Goal: Task Accomplishment & Management: Use online tool/utility

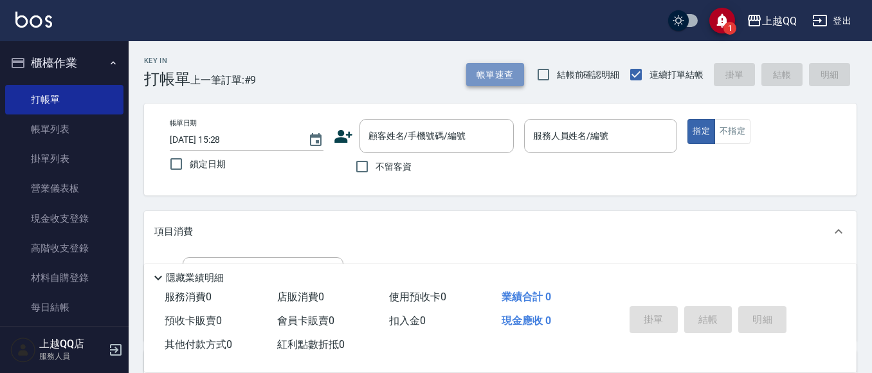
click at [511, 63] on button "帳單速查" at bounding box center [495, 75] width 58 height 24
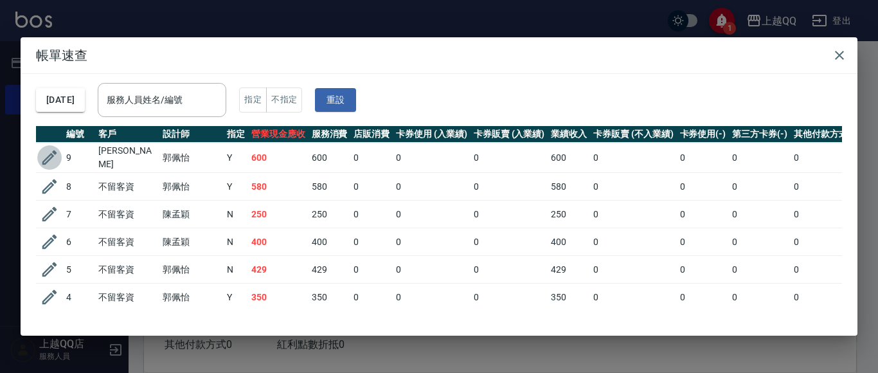
click at [51, 152] on icon "button" at bounding box center [49, 157] width 19 height 19
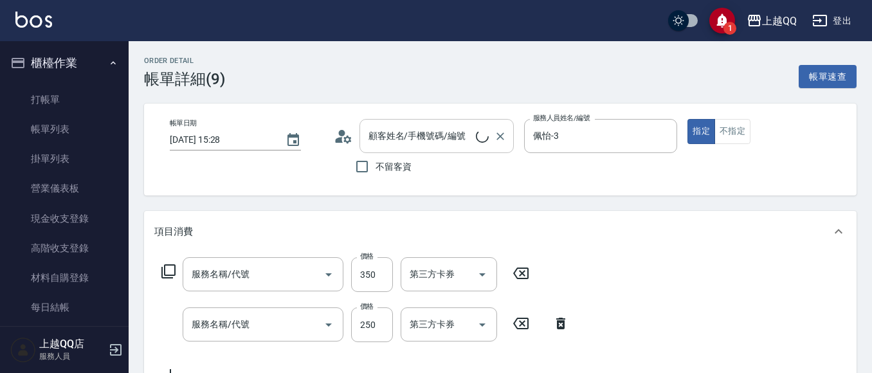
type input "[DATE] 15:28"
type input "佩怡-3"
type input "[PERSON_NAME]/0917511235/3942"
type input "指定單剪(203)"
type input "洗髮(101)"
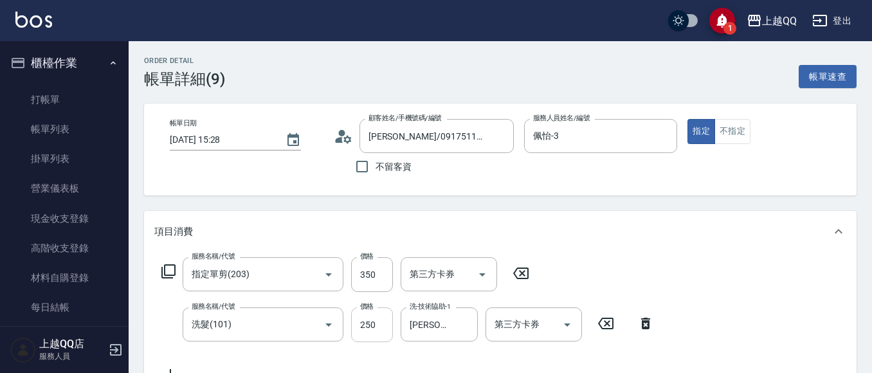
click at [370, 324] on input "250" at bounding box center [372, 324] width 42 height 35
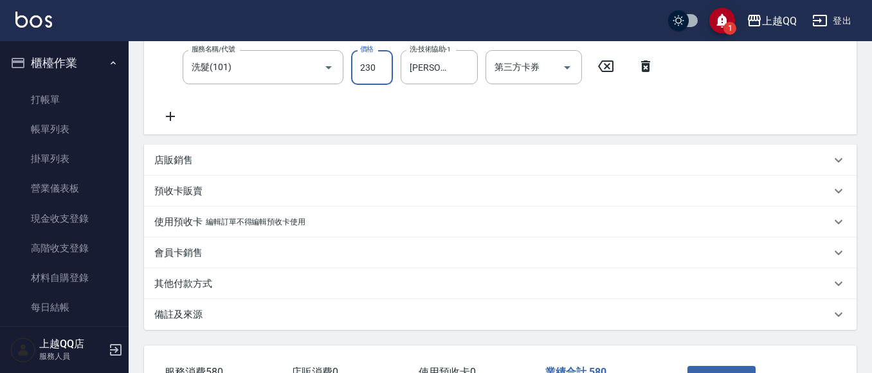
scroll to position [321, 0]
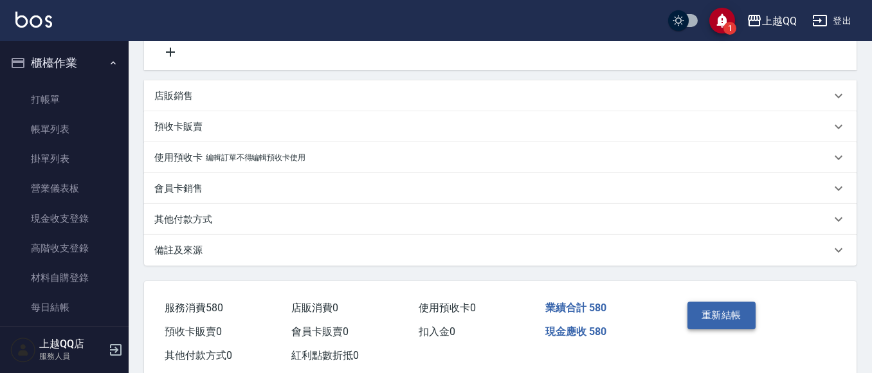
type input "230"
click at [707, 311] on button "重新結帳" at bounding box center [721, 315] width 68 height 27
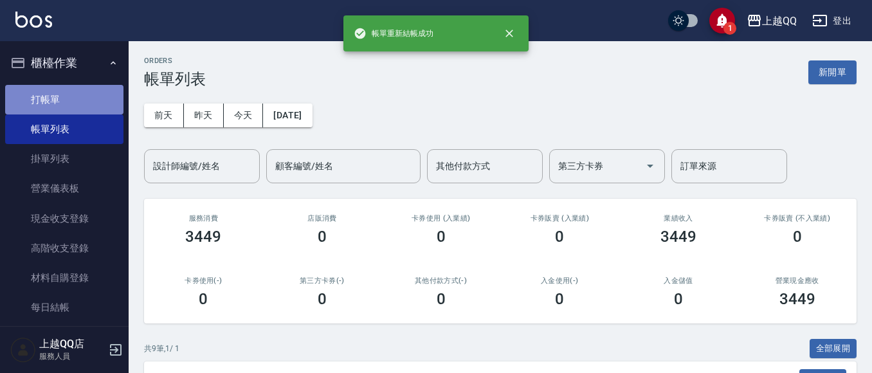
click at [66, 104] on link "打帳單" at bounding box center [64, 100] width 118 height 30
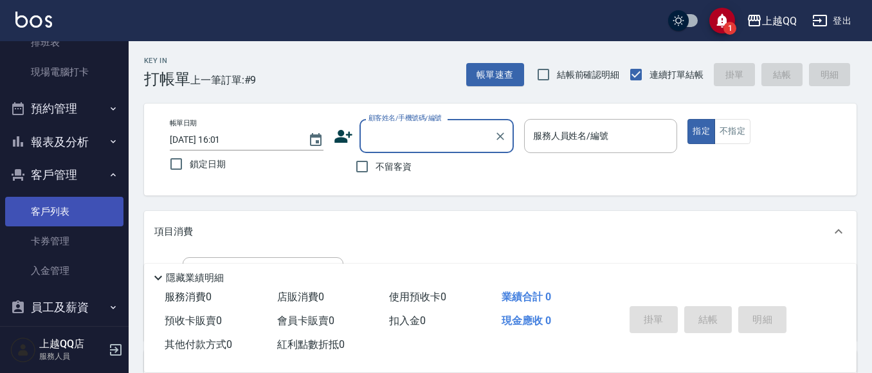
scroll to position [309, 0]
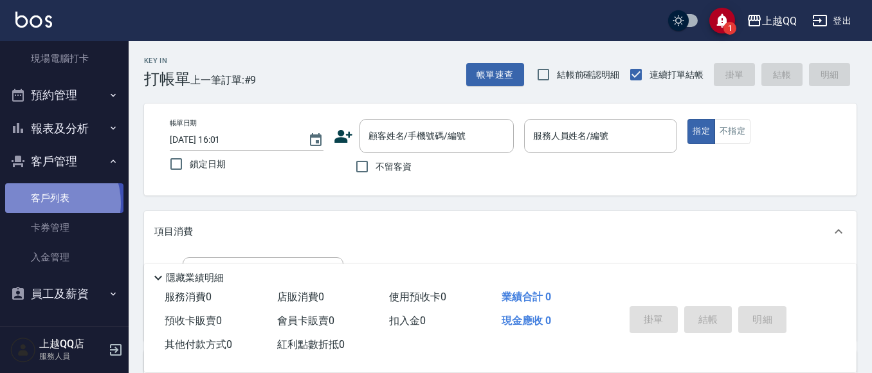
click at [46, 203] on link "客戶列表" at bounding box center [64, 198] width 118 height 30
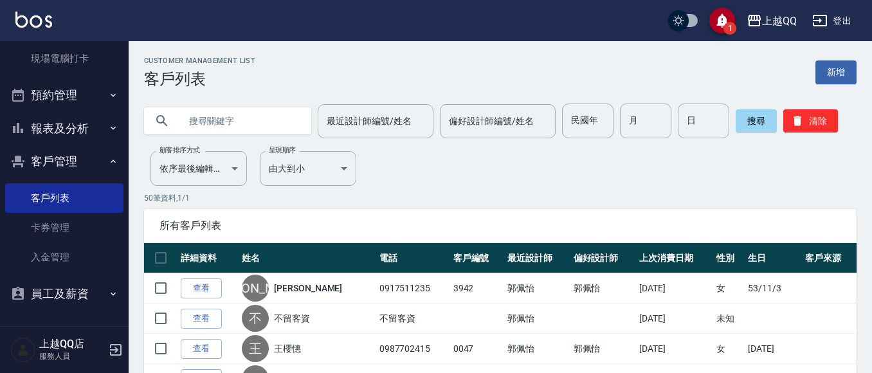
click at [210, 134] on input "text" at bounding box center [240, 121] width 121 height 35
type input "[PERSON_NAME]"
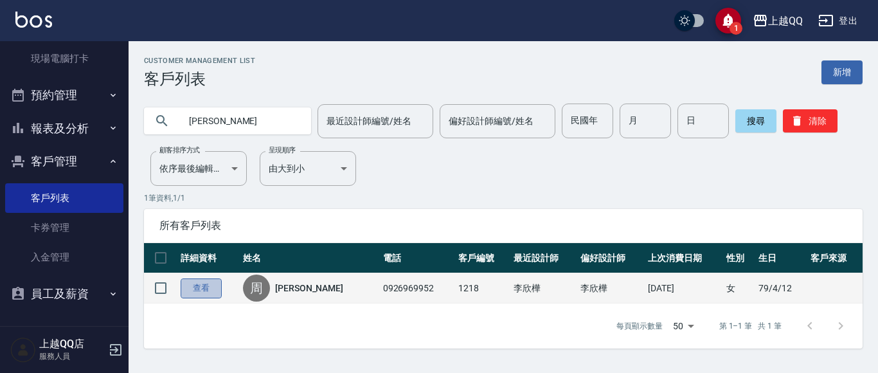
click at [190, 284] on link "查看" at bounding box center [201, 288] width 41 height 20
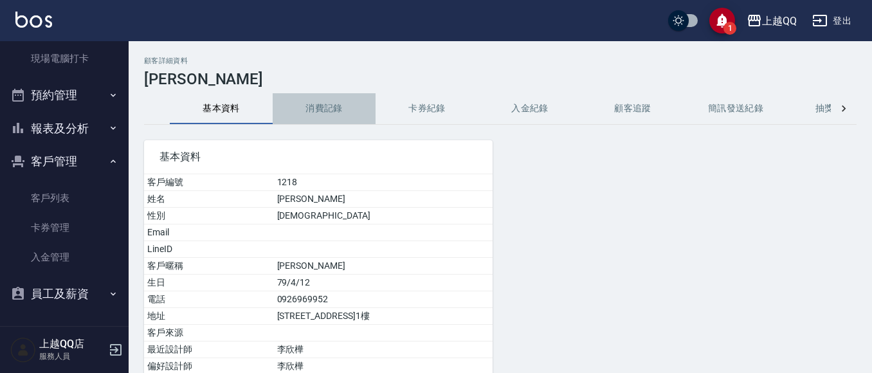
click at [331, 109] on button "消費記錄" at bounding box center [324, 108] width 103 height 31
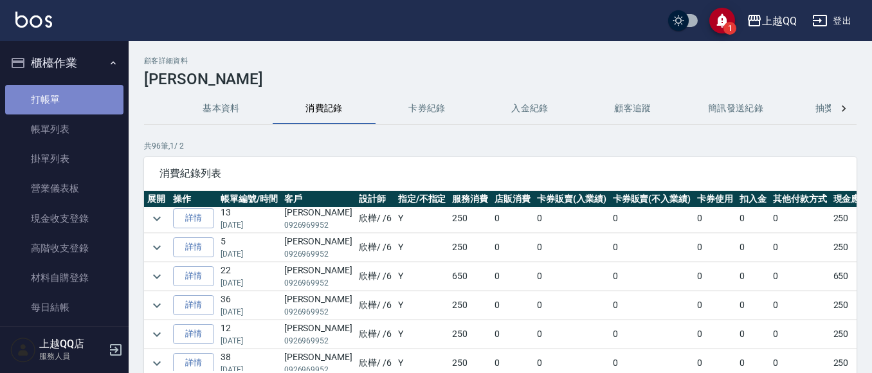
click at [78, 102] on link "打帳單" at bounding box center [64, 100] width 118 height 30
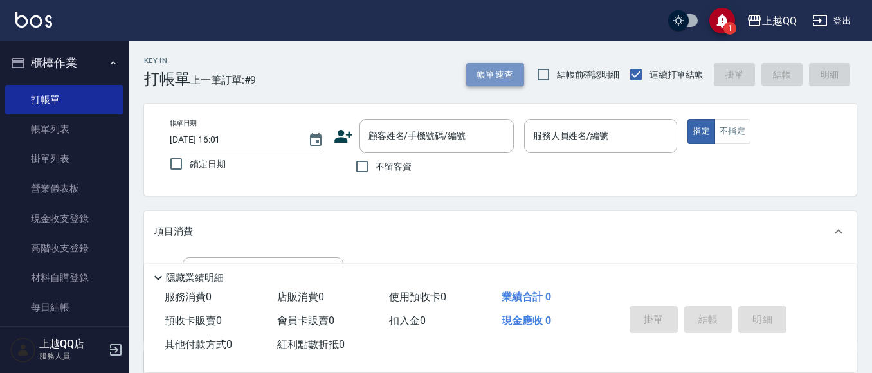
click at [477, 75] on button "帳單速查" at bounding box center [495, 75] width 58 height 24
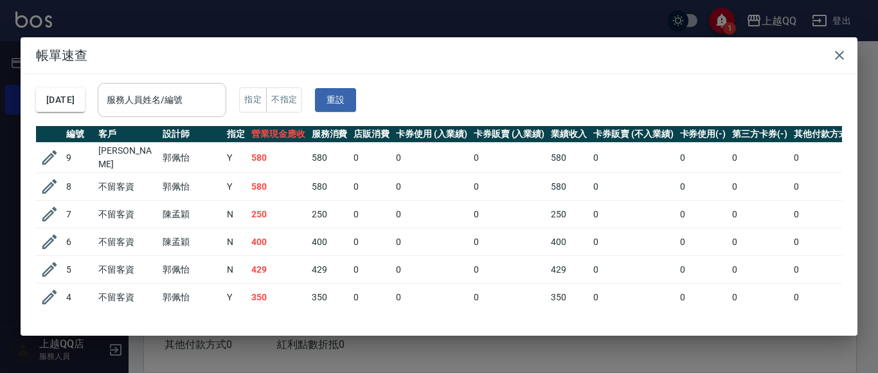
click at [217, 101] on input "服務人員姓名/編號" at bounding box center [162, 100] width 117 height 23
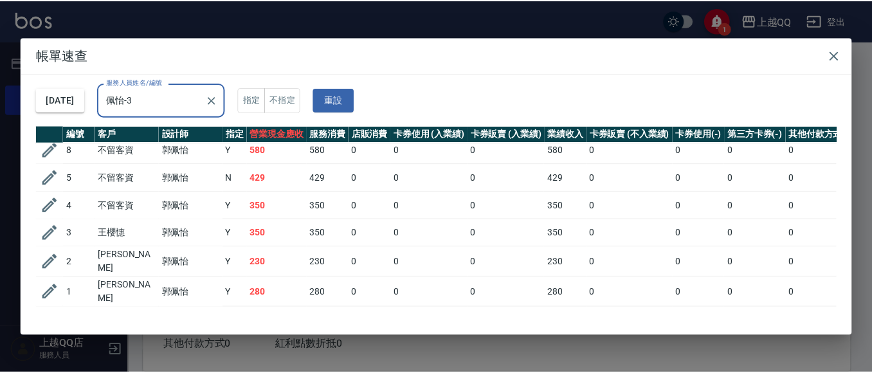
scroll to position [56, 0]
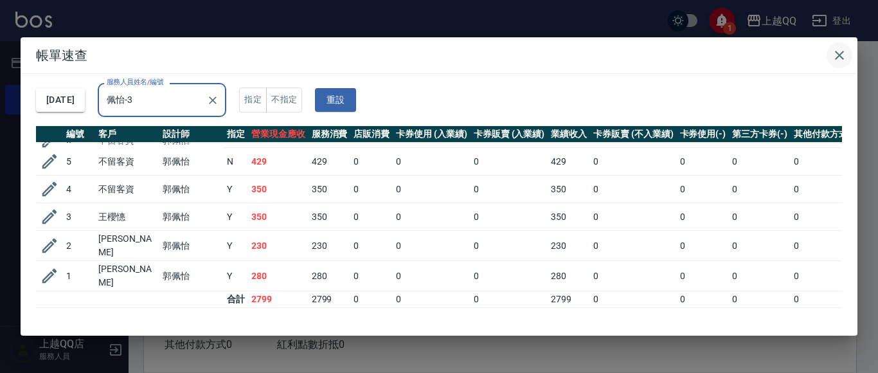
type input "佩怡-3"
click at [832, 51] on icon "button" at bounding box center [839, 55] width 15 height 15
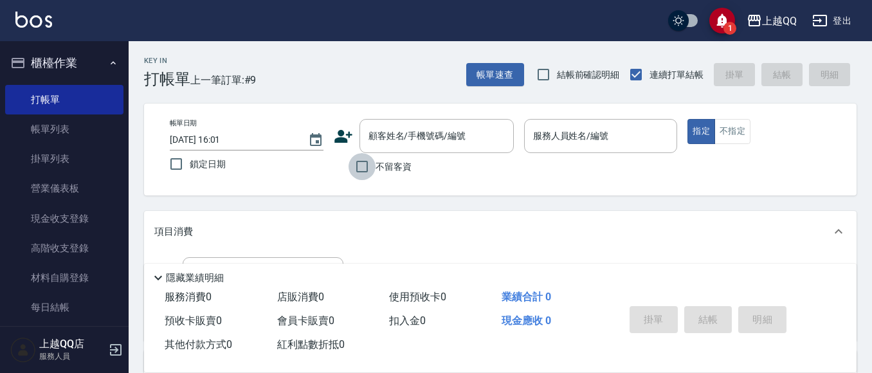
click at [363, 168] on input "不留客資" at bounding box center [361, 166] width 27 height 27
checkbox input "true"
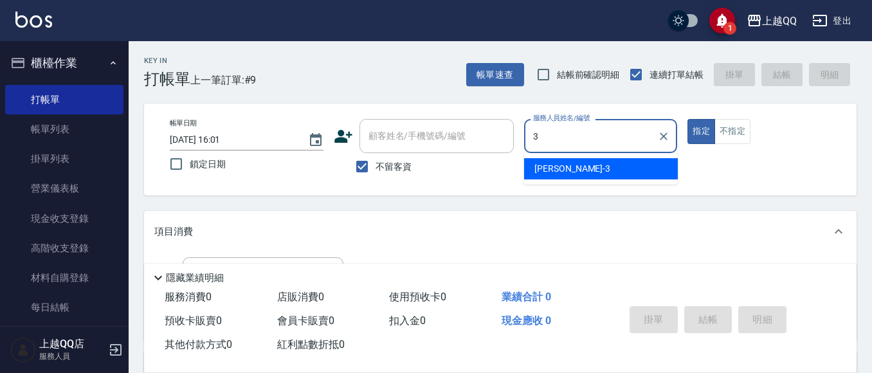
type input "佩怡-3"
type button "true"
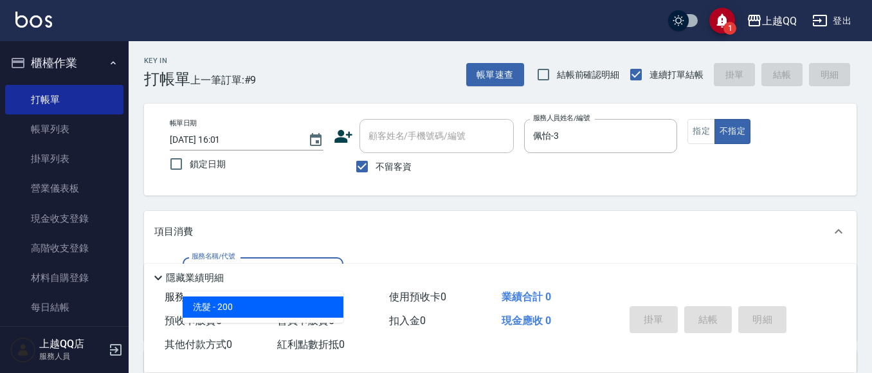
type input "洗髮(101)"
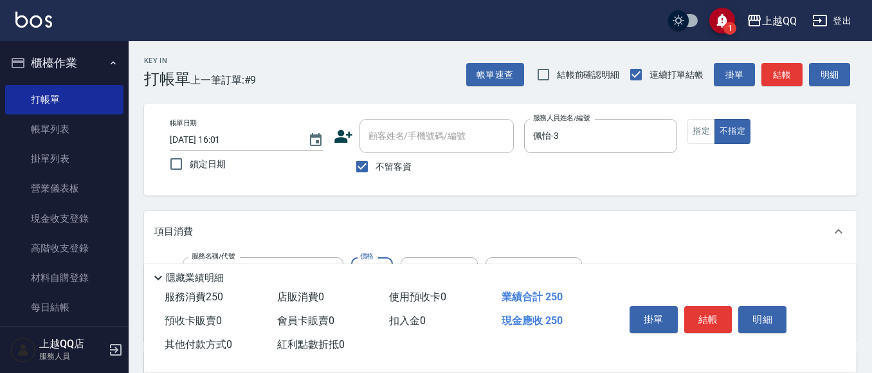
type input "250"
type input "心佑-17"
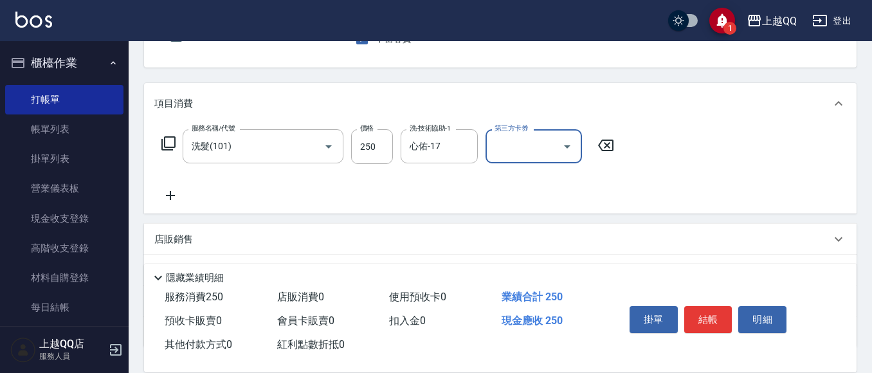
scroll to position [129, 0]
click at [700, 315] on button "結帳" at bounding box center [708, 319] width 48 height 27
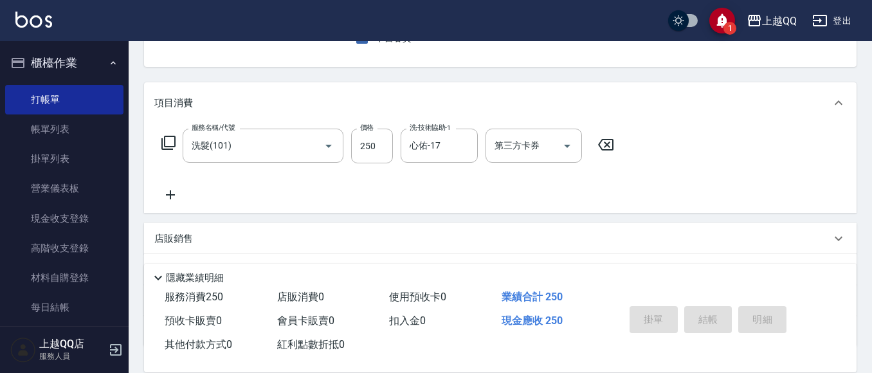
type input "[DATE] 16:02"
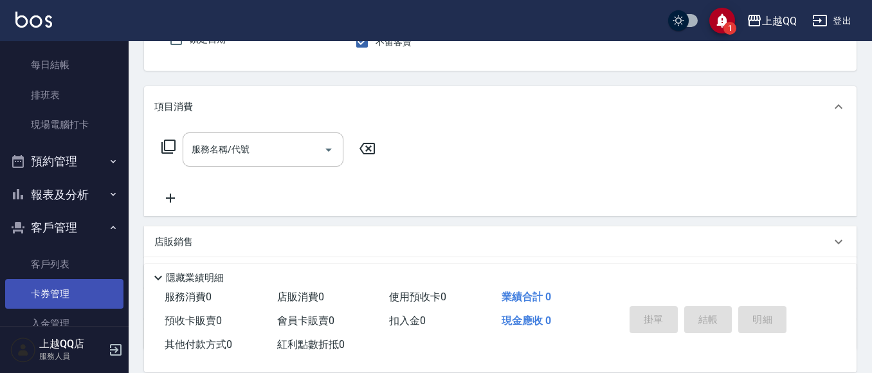
scroll to position [309, 0]
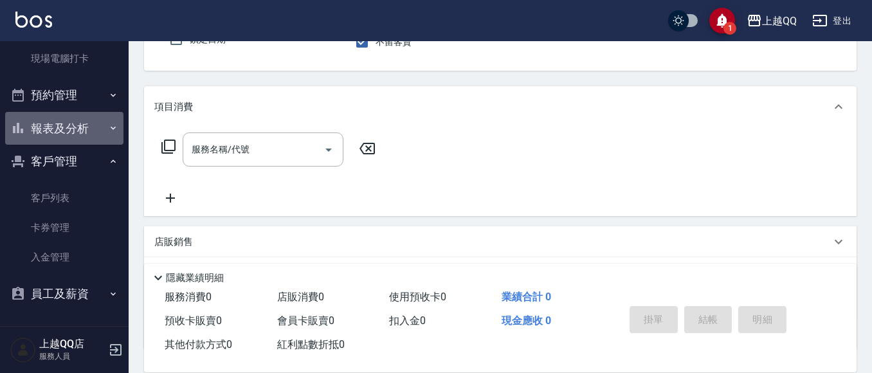
click at [66, 120] on button "報表及分析" at bounding box center [64, 128] width 118 height 33
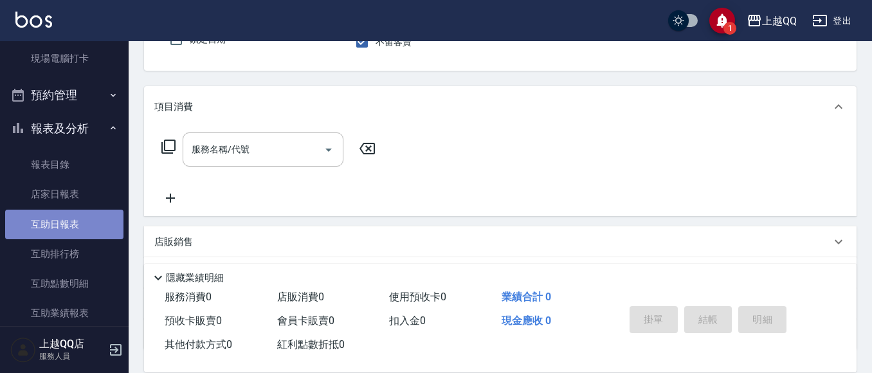
click at [66, 218] on link "互助日報表" at bounding box center [64, 225] width 118 height 30
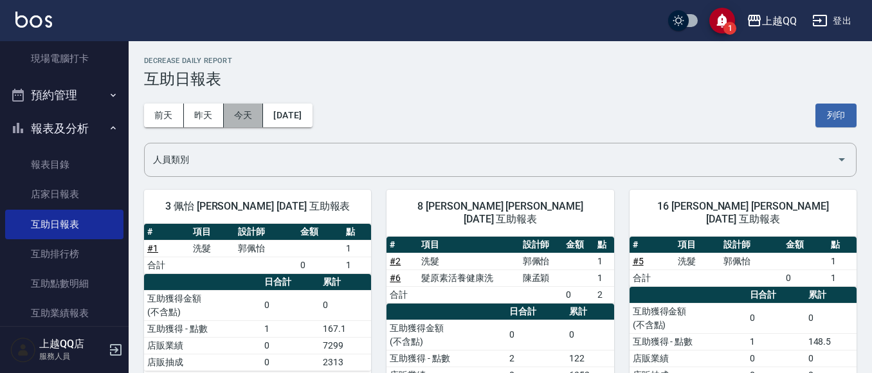
click at [248, 120] on button "今天" at bounding box center [244, 116] width 40 height 24
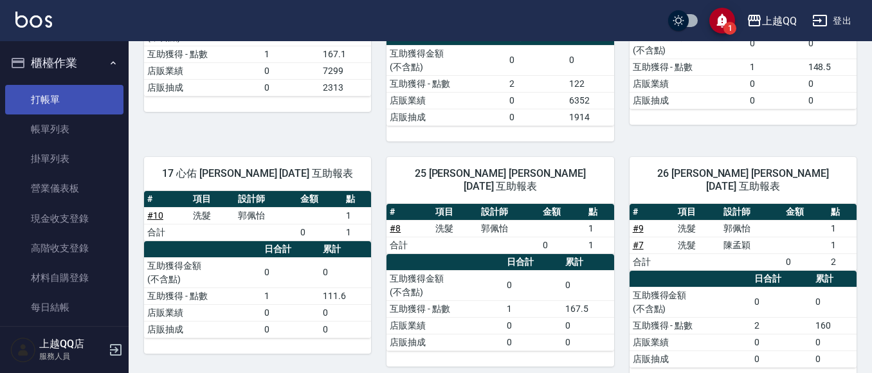
click at [37, 88] on link "打帳單" at bounding box center [64, 100] width 118 height 30
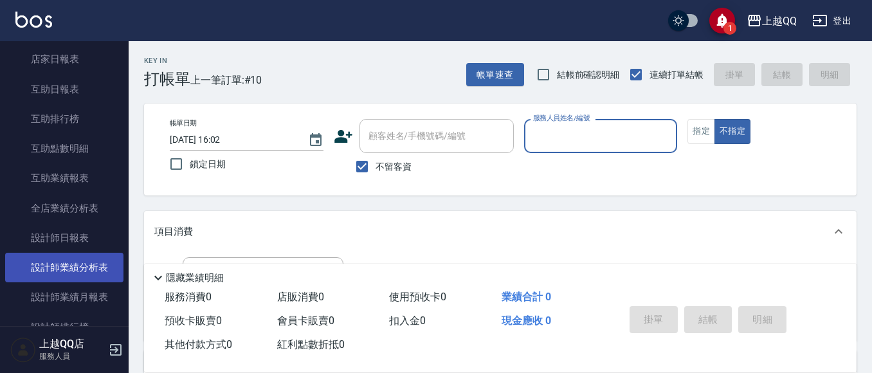
scroll to position [450, 0]
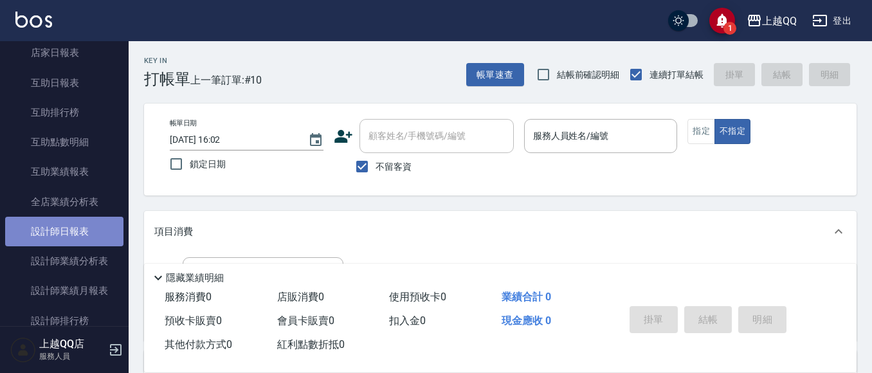
click at [76, 235] on link "設計師日報表" at bounding box center [64, 232] width 118 height 30
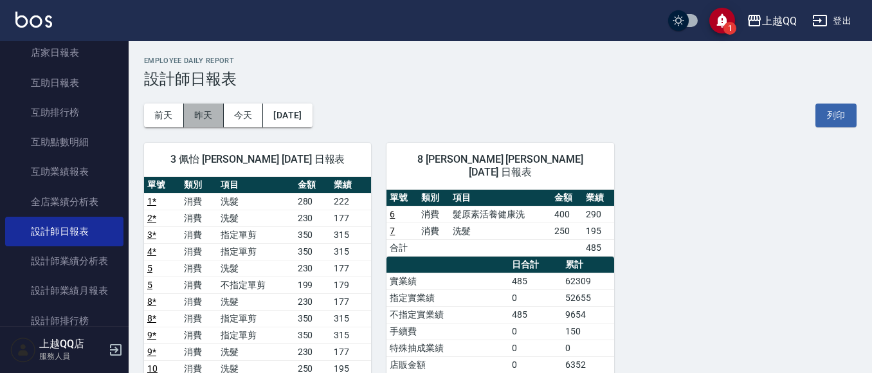
click at [212, 119] on button "昨天" at bounding box center [204, 116] width 40 height 24
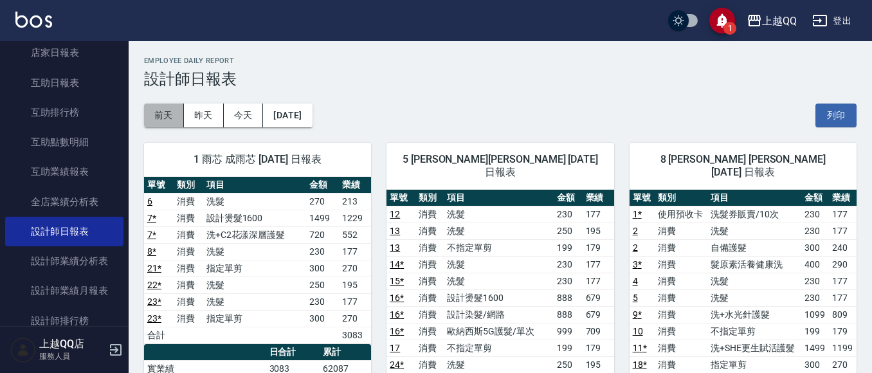
click at [165, 110] on button "前天" at bounding box center [164, 116] width 40 height 24
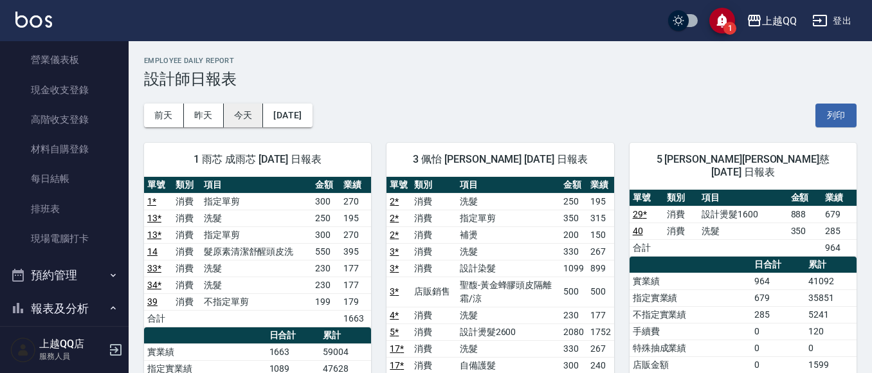
click at [244, 119] on button "今天" at bounding box center [244, 116] width 40 height 24
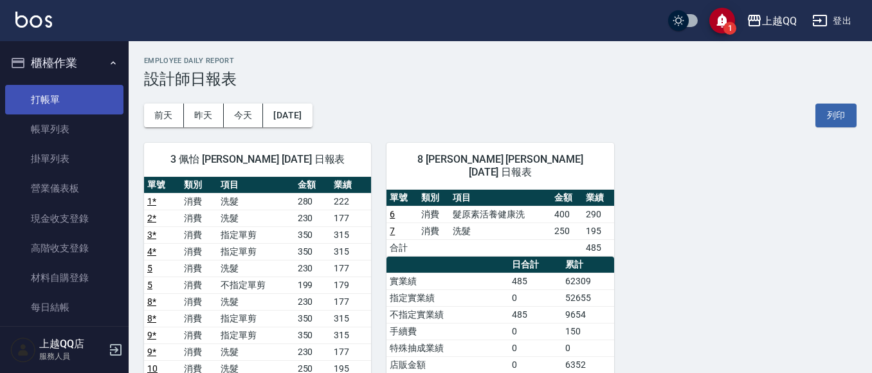
click at [68, 95] on link "打帳單" at bounding box center [64, 100] width 118 height 30
